Goal: Check status

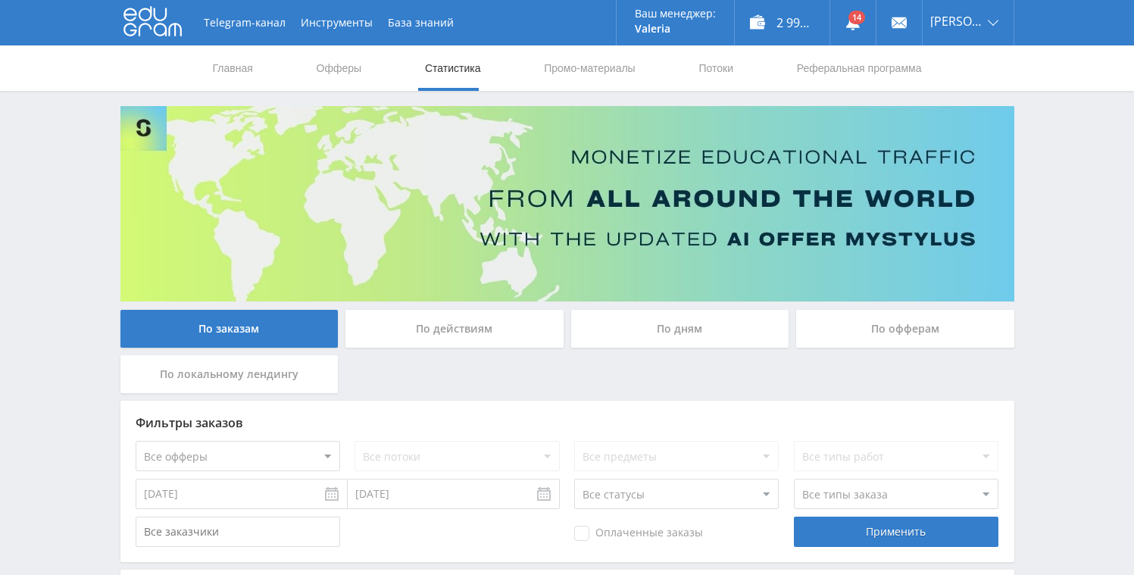
click at [614, 328] on div "По дням" at bounding box center [680, 329] width 218 height 38
click at [0, 0] on input "По дням" at bounding box center [0, 0] width 0 height 0
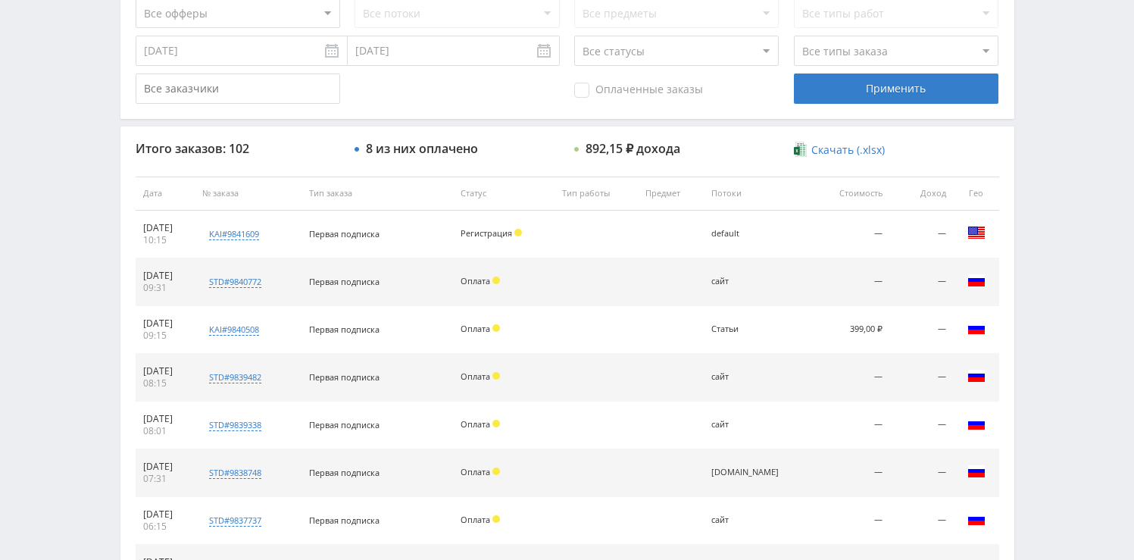
scroll to position [426, 0]
